Goal: Transaction & Acquisition: Book appointment/travel/reservation

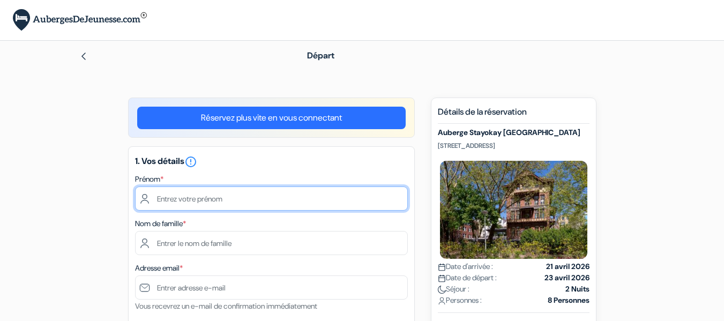
click at [224, 196] on input "text" at bounding box center [271, 198] width 273 height 24
click at [254, 200] on input "text" at bounding box center [271, 198] width 273 height 24
type input "[PERSON_NAME]"
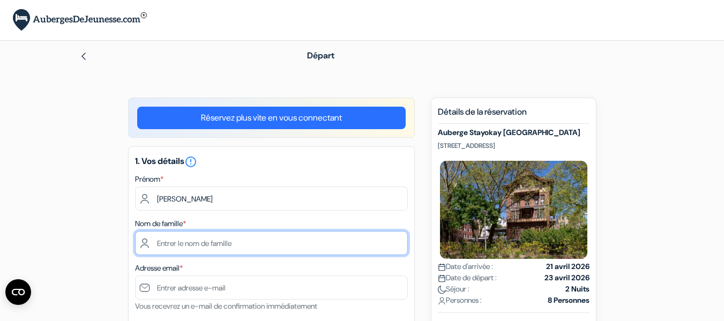
type input "[PERSON_NAME]"
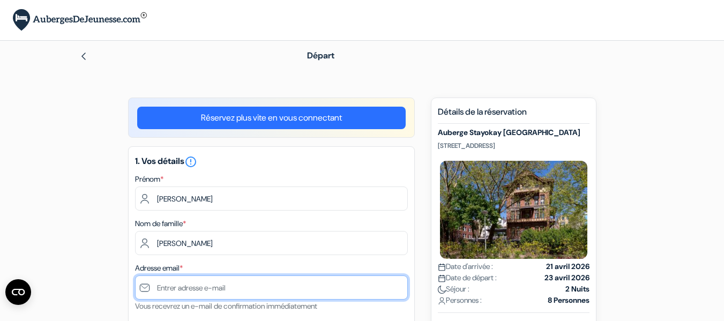
type input "[EMAIL_ADDRESS][DOMAIN_NAME]"
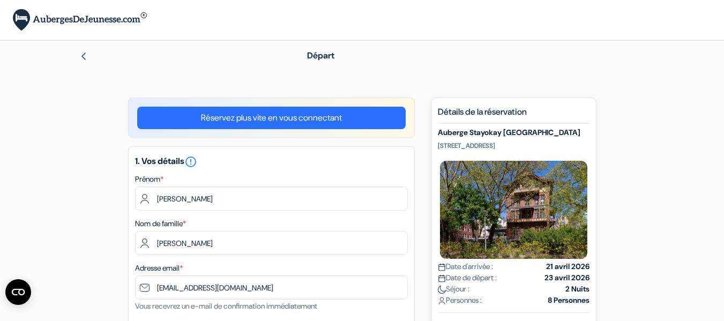
type input "0687928823"
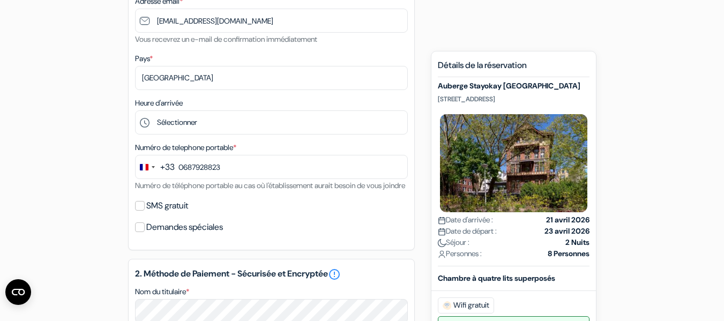
scroll to position [268, 0]
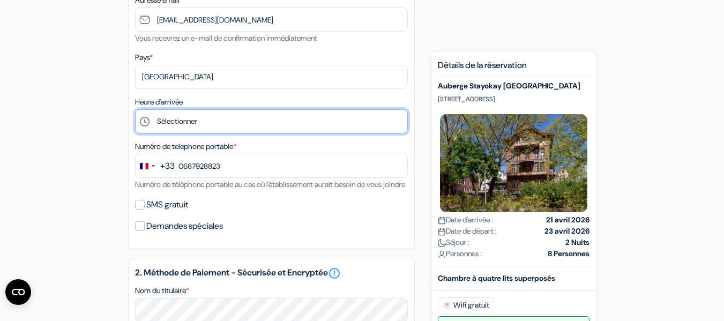
click at [220, 123] on select "Sélectionner 1:00 2:00 3:00 4:00 5:00 6:00 7:00 8:00 9:00 10:00 11:00 12:00 13:…" at bounding box center [271, 121] width 273 height 24
select select "15"
click at [135, 109] on select "Sélectionner 1:00 2:00 3:00 4:00 5:00 6:00 7:00 8:00 9:00 10:00 11:00 12:00 13:…" at bounding box center [271, 121] width 273 height 24
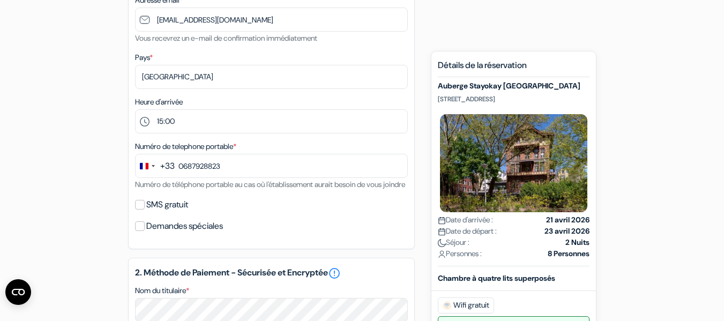
click at [64, 179] on div "add_box Auberge Stayokay [GEOGRAPHIC_DATA] [STREET_ADDRESS] Détails de l'établi…" at bounding box center [362, 268] width 611 height 877
click at [139, 209] on input "SMS gratuit" at bounding box center [140, 205] width 10 height 10
checkbox input "true"
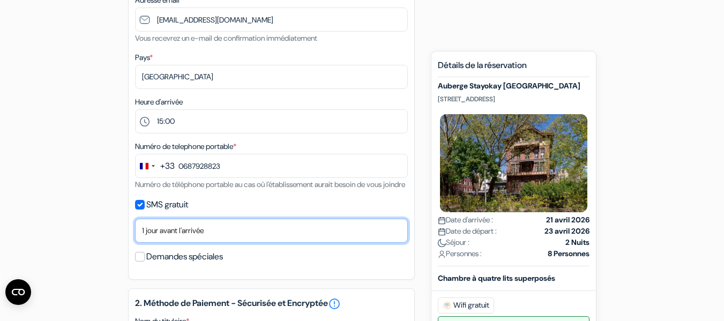
click at [311, 243] on select "Non merci Maintenant Le jour de votre arrivée 1 jour avant l'arrivée 2 jours av…" at bounding box center [271, 231] width 273 height 24
select select "7"
click at [135, 231] on select "Non merci Maintenant Le jour de votre arrivée 1 jour avant l'arrivée 2 jours av…" at bounding box center [271, 231] width 273 height 24
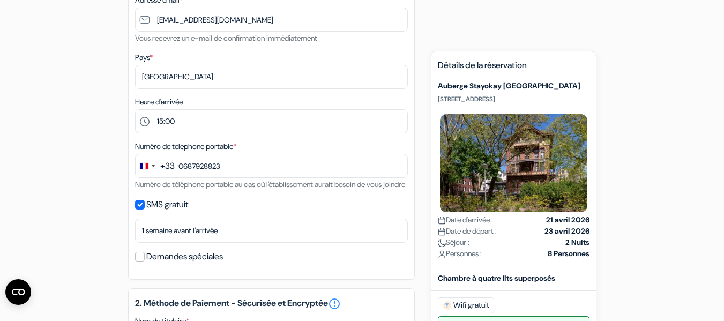
click at [89, 240] on div "add_box Auberge Stayokay [GEOGRAPHIC_DATA] [STREET_ADDRESS] Détails de l'établi…" at bounding box center [362, 283] width 611 height 907
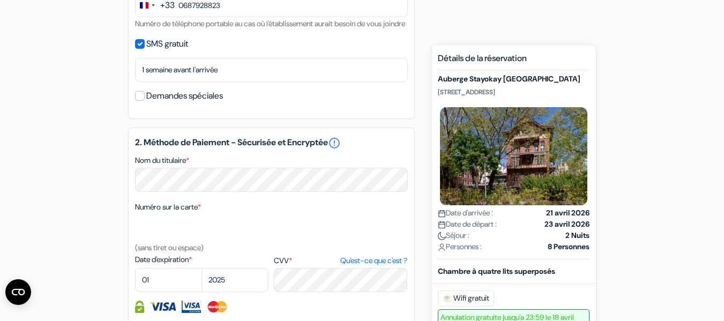
click at [108, 278] on div "add_box Auberge Stayokay [GEOGRAPHIC_DATA] [STREET_ADDRESS] Détails de l'établi…" at bounding box center [362, 122] width 611 height 907
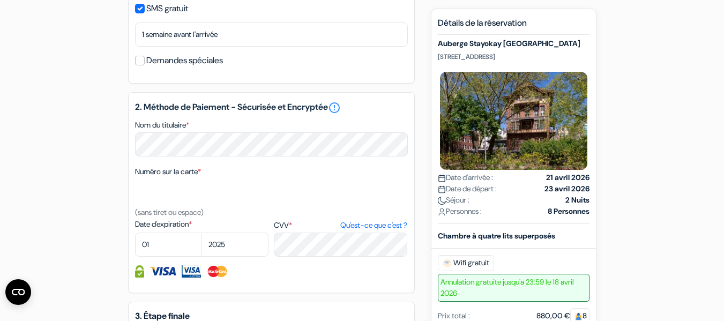
scroll to position [482, 0]
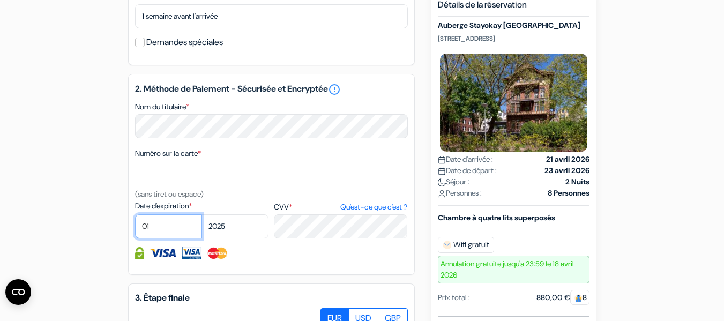
click at [170, 238] on select "01 02 03 04 05 06 07 08 09 10 11 12" at bounding box center [168, 226] width 67 height 24
select select "06"
click at [135, 227] on select "01 02 03 04 05 06 07 08 09 10 11 12" at bounding box center [168, 226] width 67 height 24
click at [246, 238] on select "2025 2026 2027 2028 2029 2030 2031 2032 2033 2034 2035 2036 2037 2038 2039 2040…" at bounding box center [234, 226] width 67 height 24
click at [201, 227] on select "2025 2026 2027 2028 2029 2030 2031 2032 2033 2034 2035 2036 2037 2038 2039 2040…" at bounding box center [234, 226] width 67 height 24
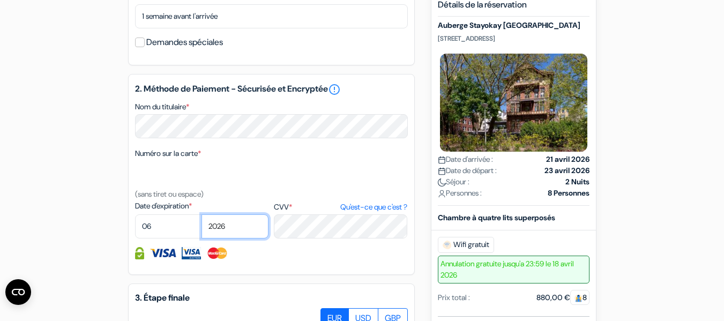
click at [244, 238] on select "2025 2026 2027 2028 2029 2030 2031 2032 2033 2034 2035 2036 2037 2038 2039 2040…" at bounding box center [234, 226] width 67 height 24
select select "2029"
click at [201, 227] on select "2025 2026 2027 2028 2029 2030 2031 2032 2033 2034 2035 2036 2037 2038 2039 2040…" at bounding box center [234, 226] width 67 height 24
click at [316, 259] on div at bounding box center [271, 253] width 273 height 12
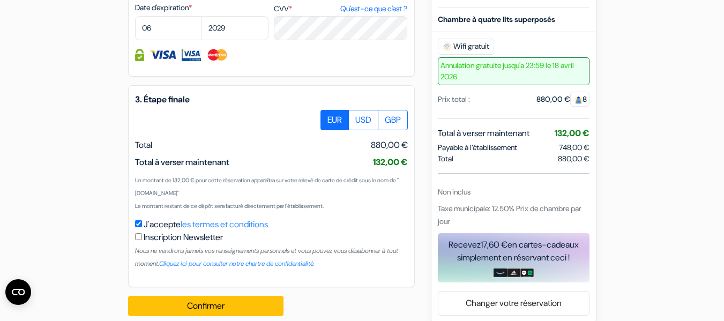
scroll to position [696, 0]
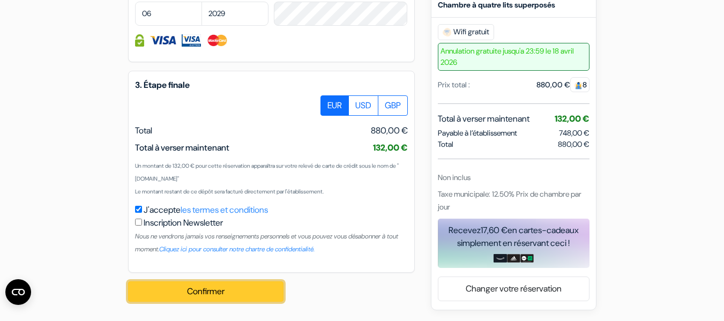
click at [212, 302] on button "Confirmer Loading..." at bounding box center [205, 291] width 155 height 20
